Goal: Find specific page/section: Find specific page/section

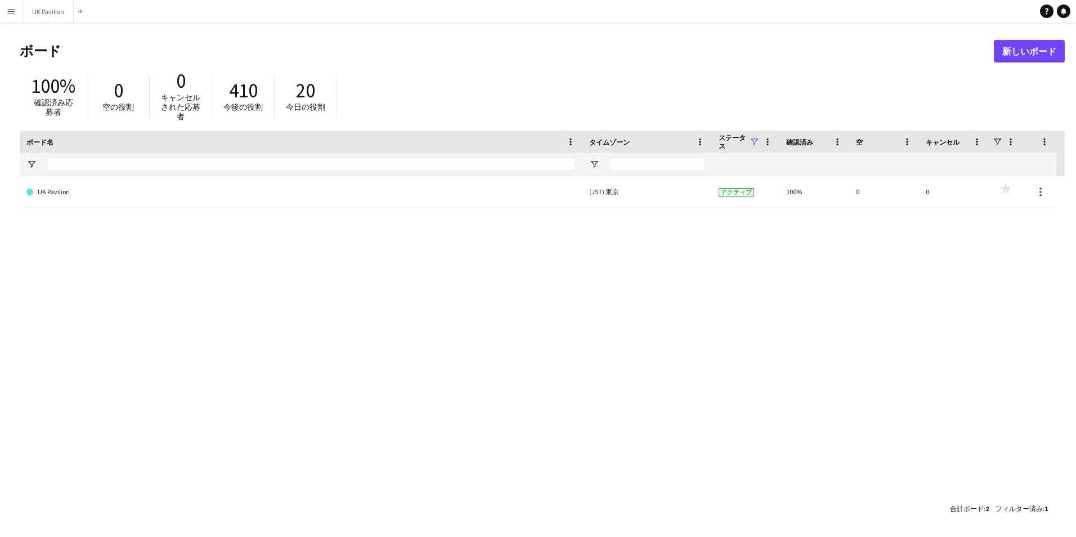
click at [17, 12] on button "メニュー" at bounding box center [11, 11] width 23 height 23
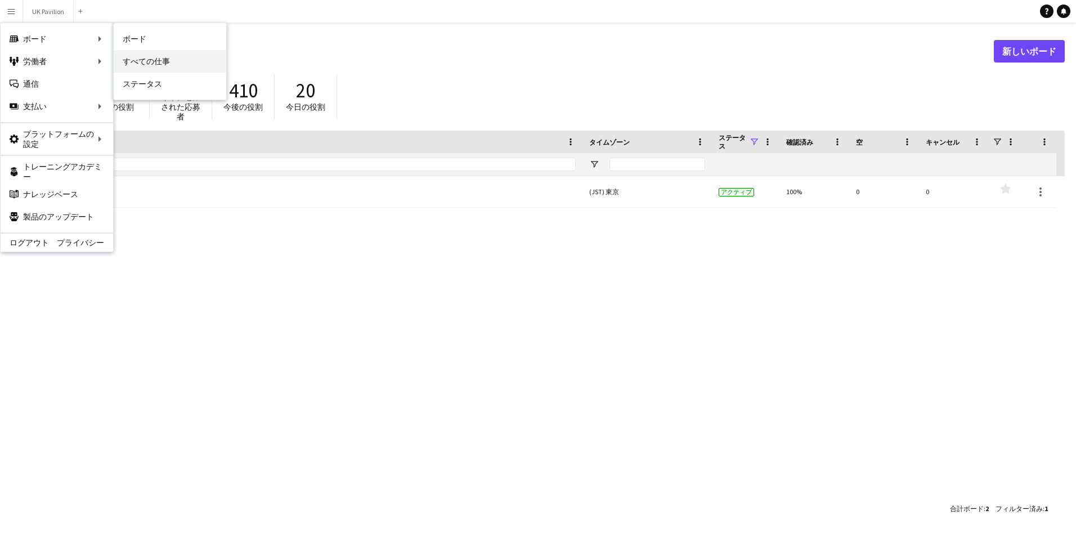
click at [200, 53] on link "すべての仕事" at bounding box center [170, 61] width 113 height 23
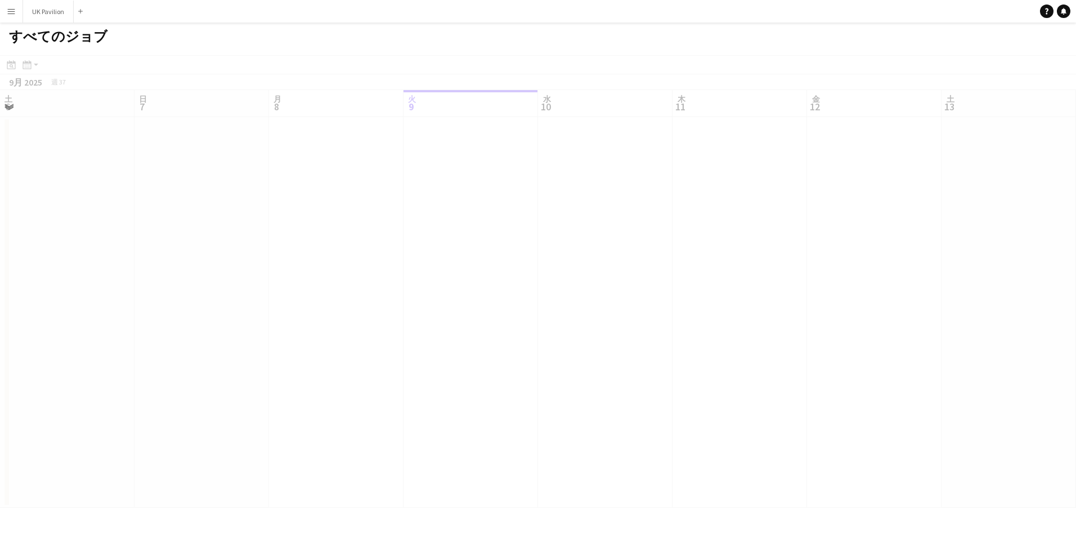
scroll to position [0, 269]
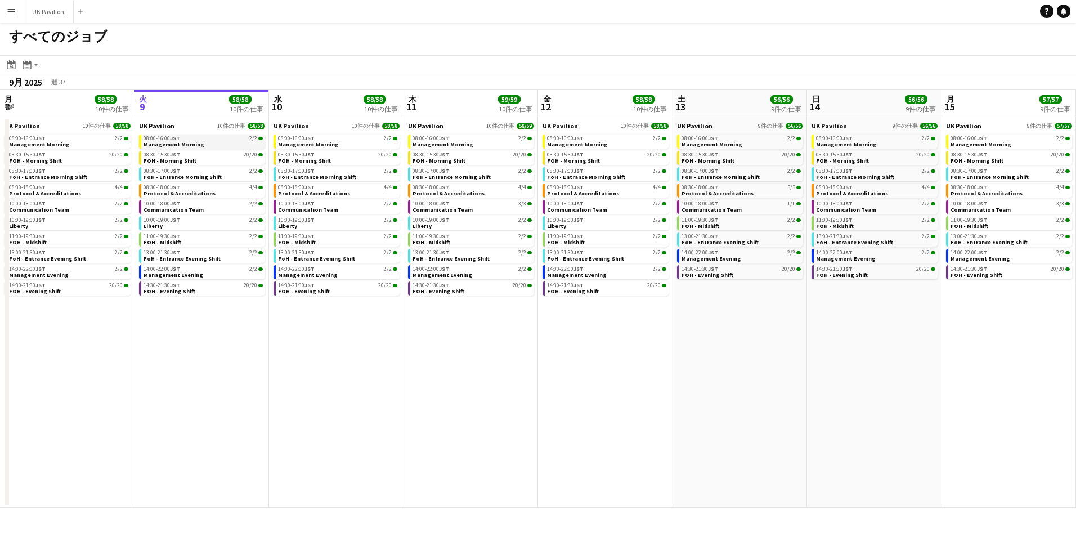
click at [183, 142] on span "Management Morning" at bounding box center [174, 144] width 61 height 7
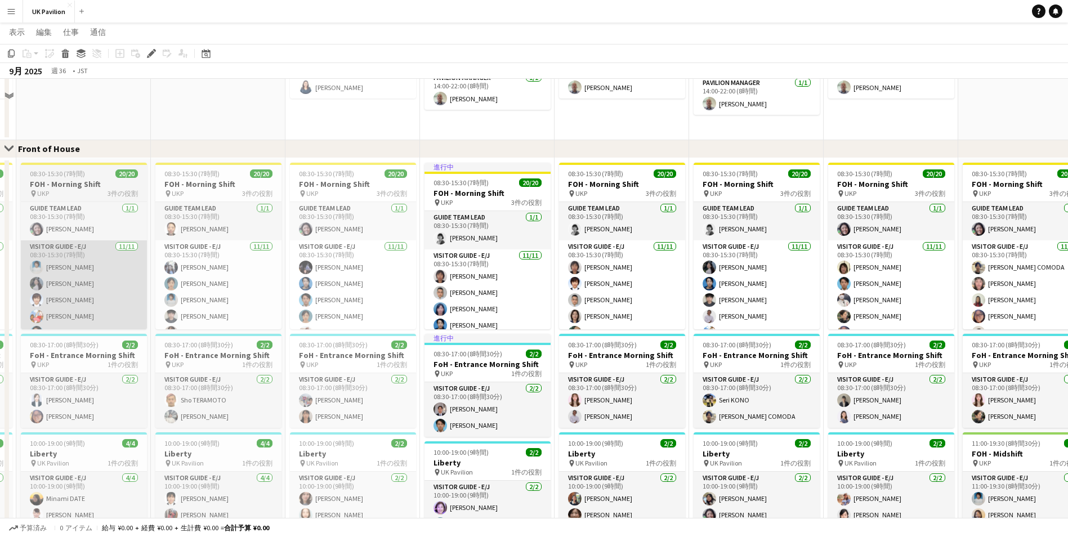
scroll to position [619, 0]
